Goal: Register for event/course

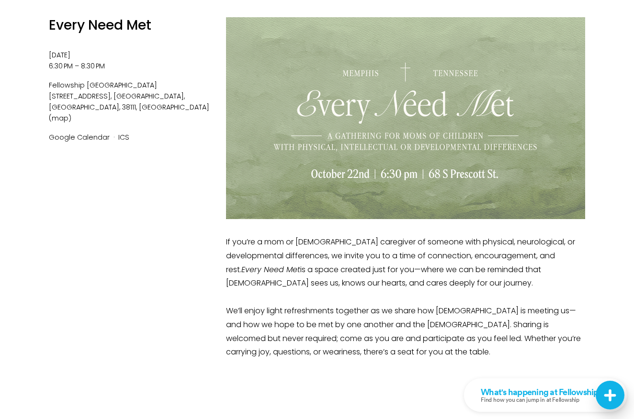
scroll to position [97, 0]
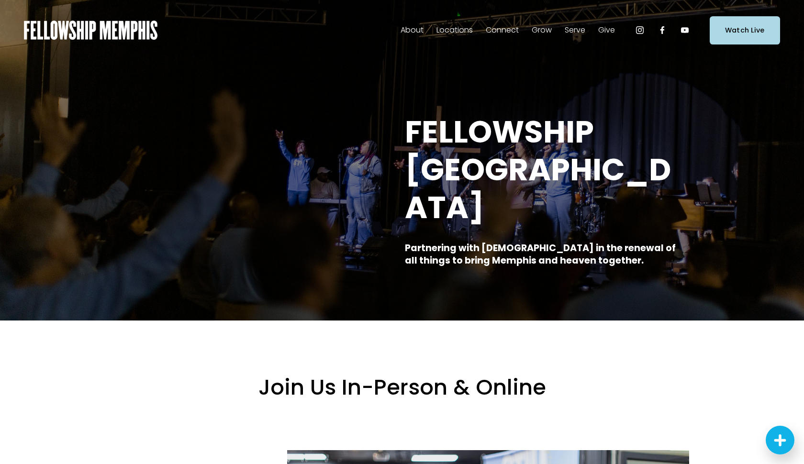
click at [0, 0] on span "Events" at bounding box center [0, 0] width 0 height 0
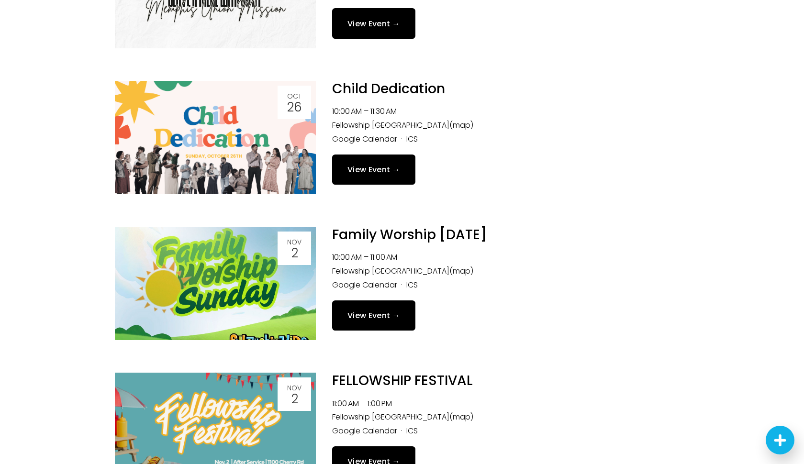
scroll to position [487, 0]
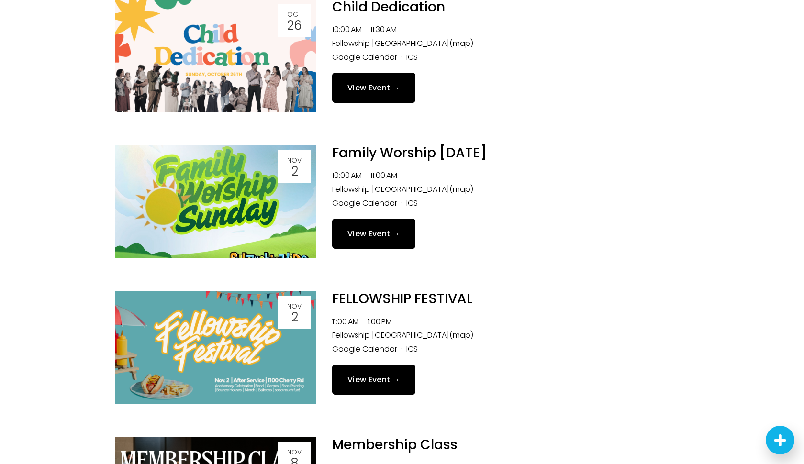
click at [375, 94] on link "View Event →" at bounding box center [373, 88] width 83 height 30
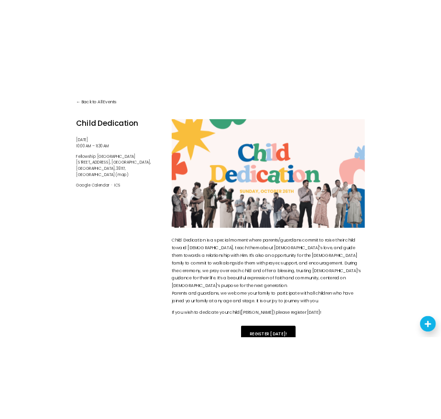
scroll to position [72, 0]
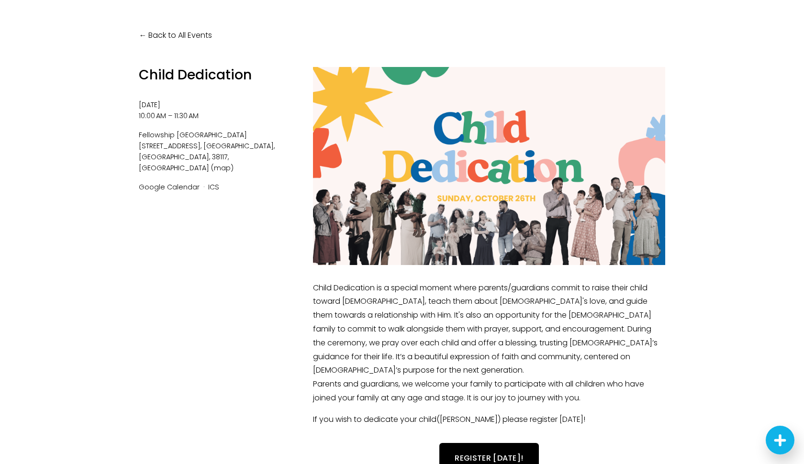
click at [484, 443] on link "REGISTER [DATE]!" at bounding box center [488, 458] width 99 height 30
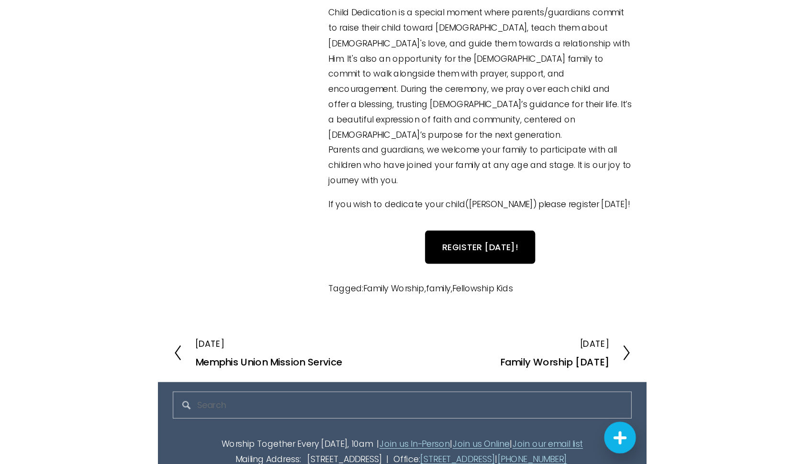
scroll to position [241, 0]
